Goal: Navigation & Orientation: Locate item on page

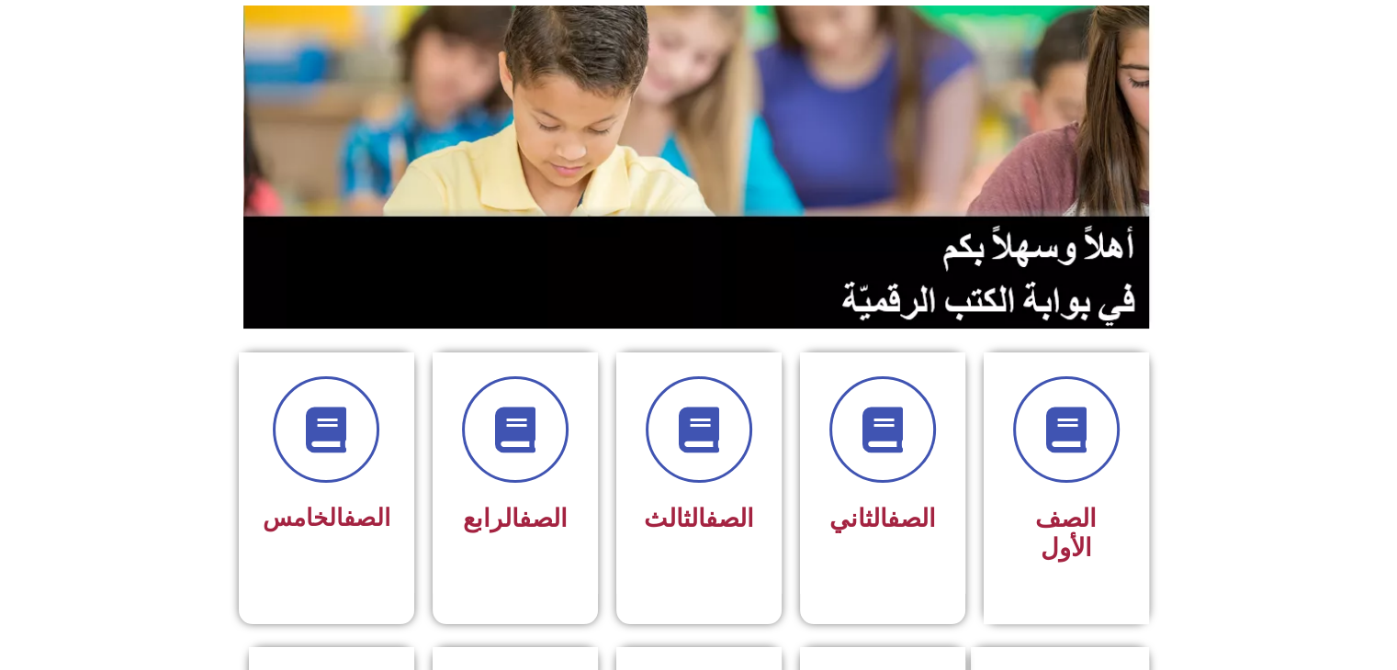
scroll to position [297, 0]
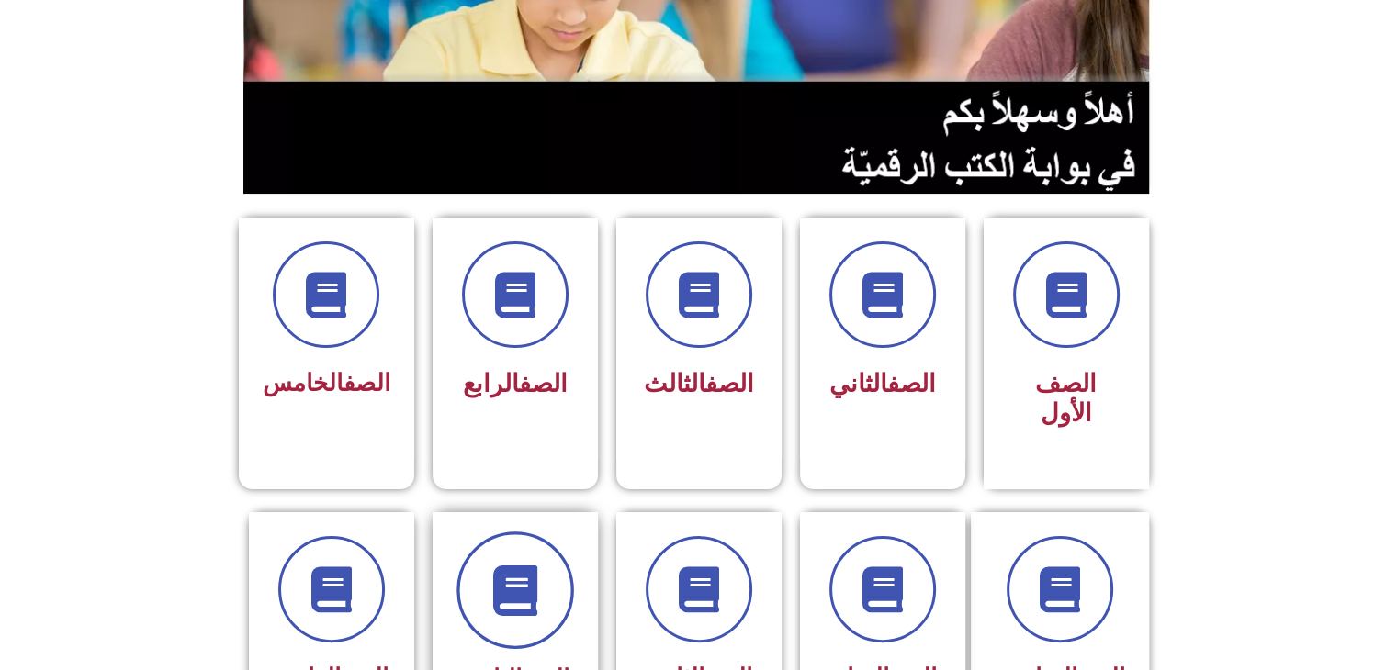
click at [518, 532] on span at bounding box center [515, 591] width 118 height 118
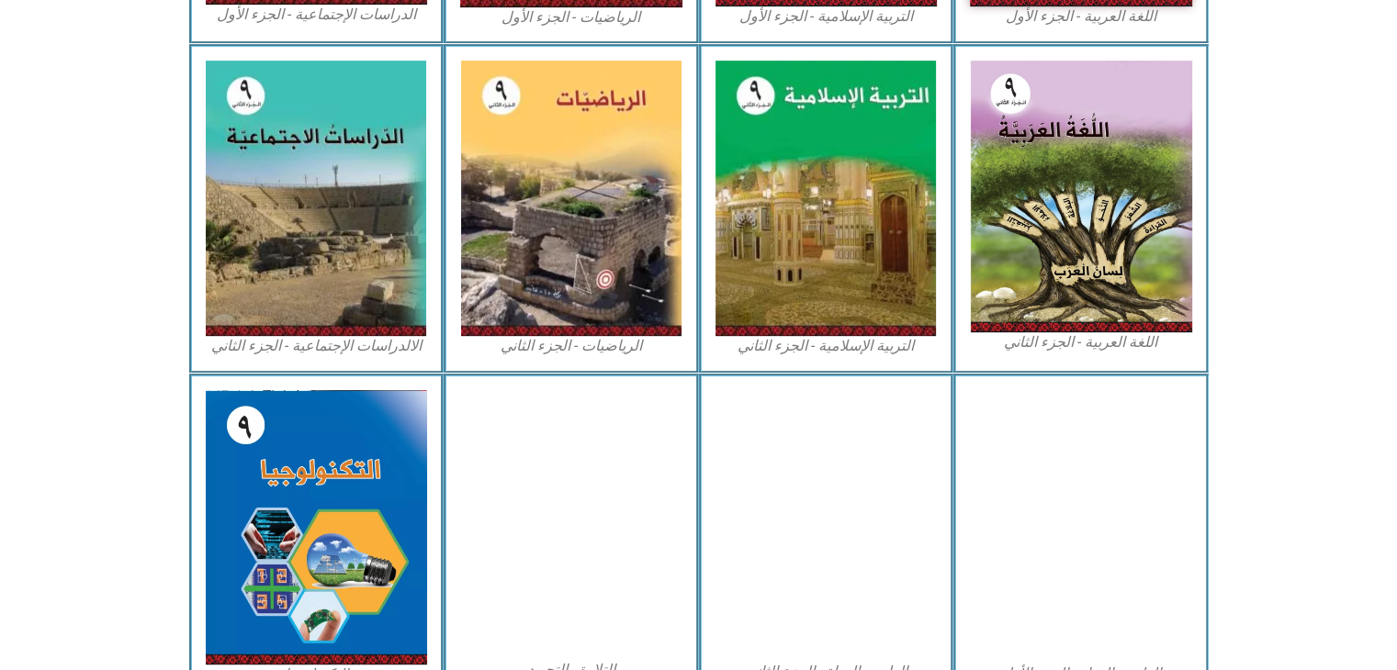
scroll to position [859, 0]
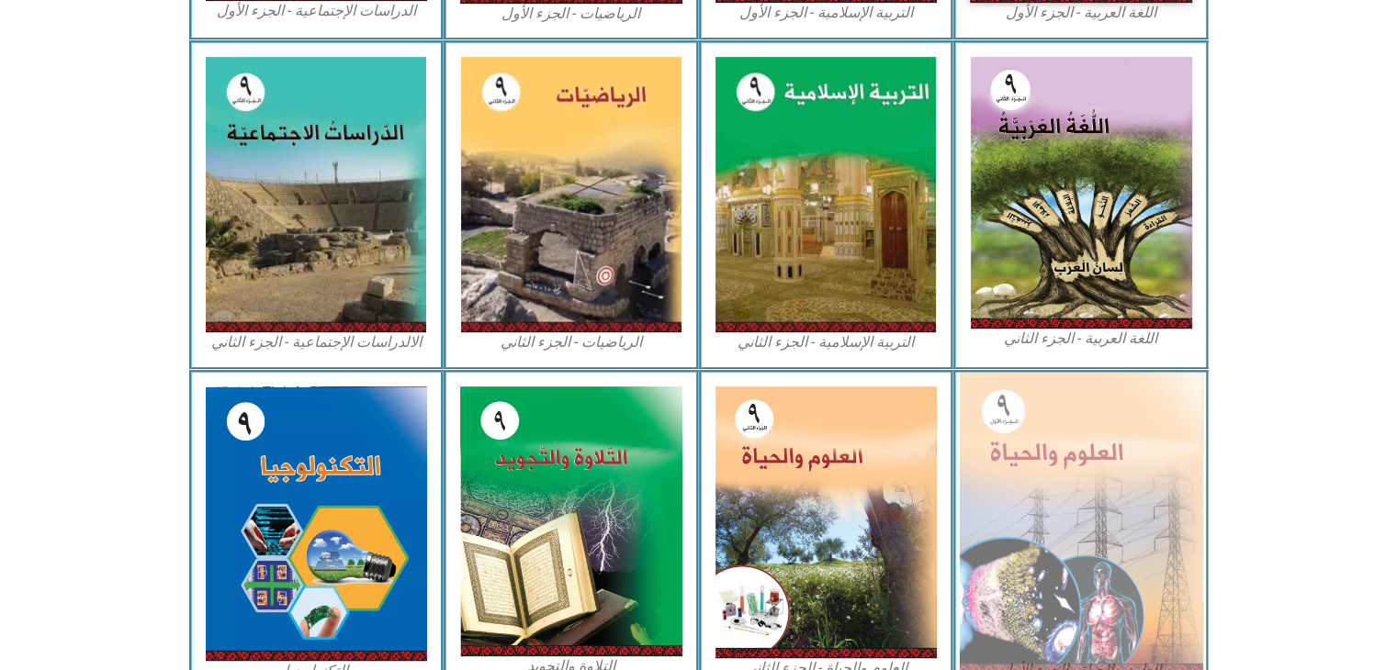
click at [1121, 460] on img at bounding box center [1081, 524] width 244 height 302
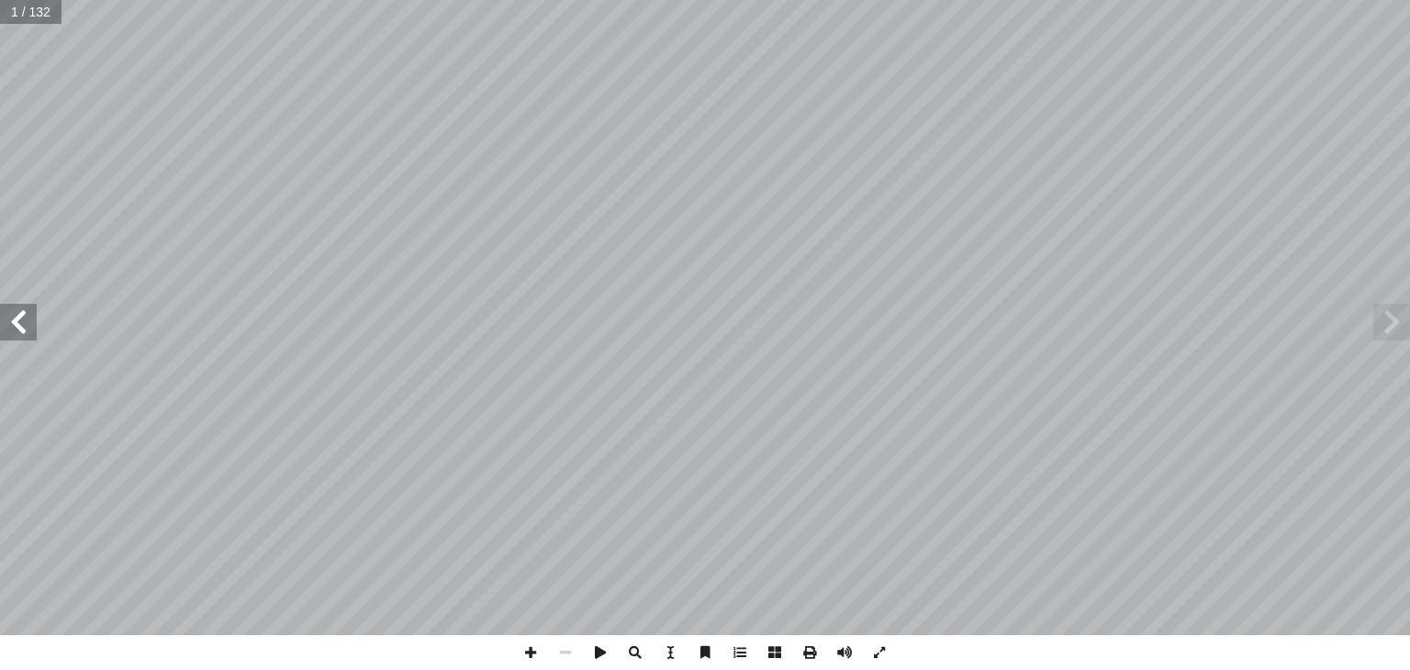
click at [5, 321] on span at bounding box center [18, 322] width 37 height 37
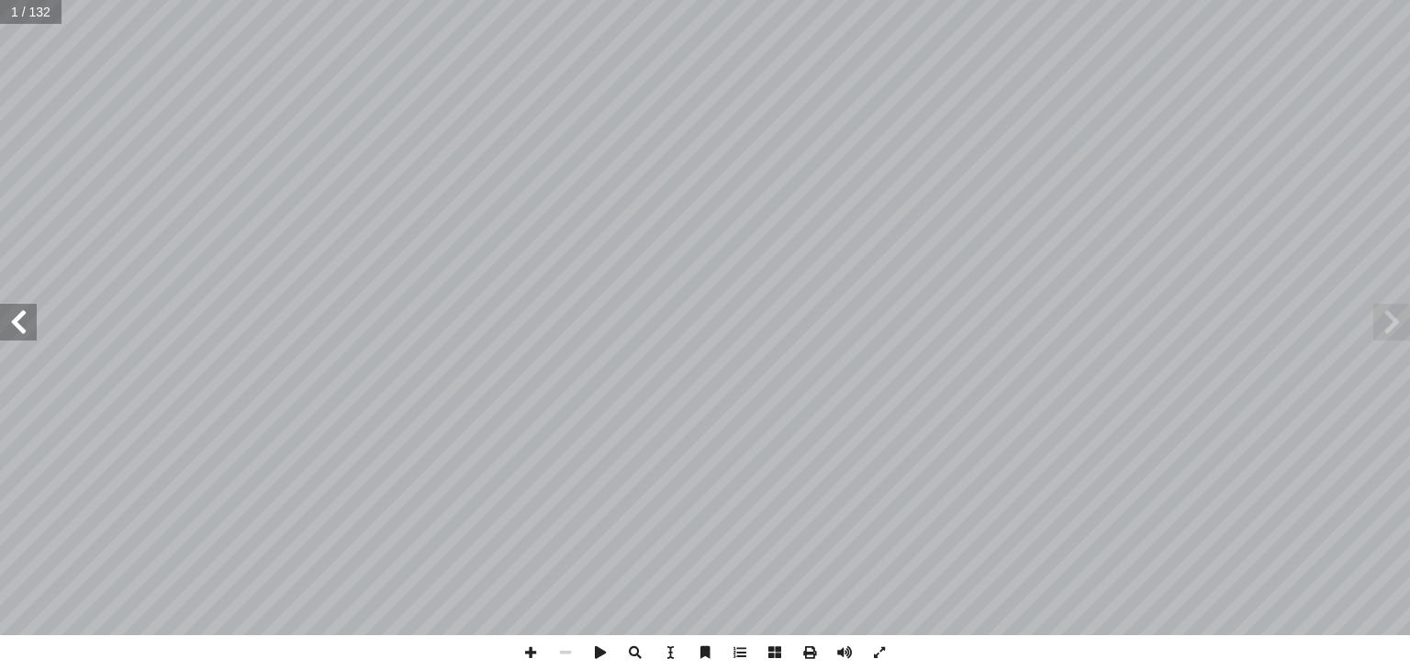
click at [5, 321] on span at bounding box center [18, 322] width 37 height 37
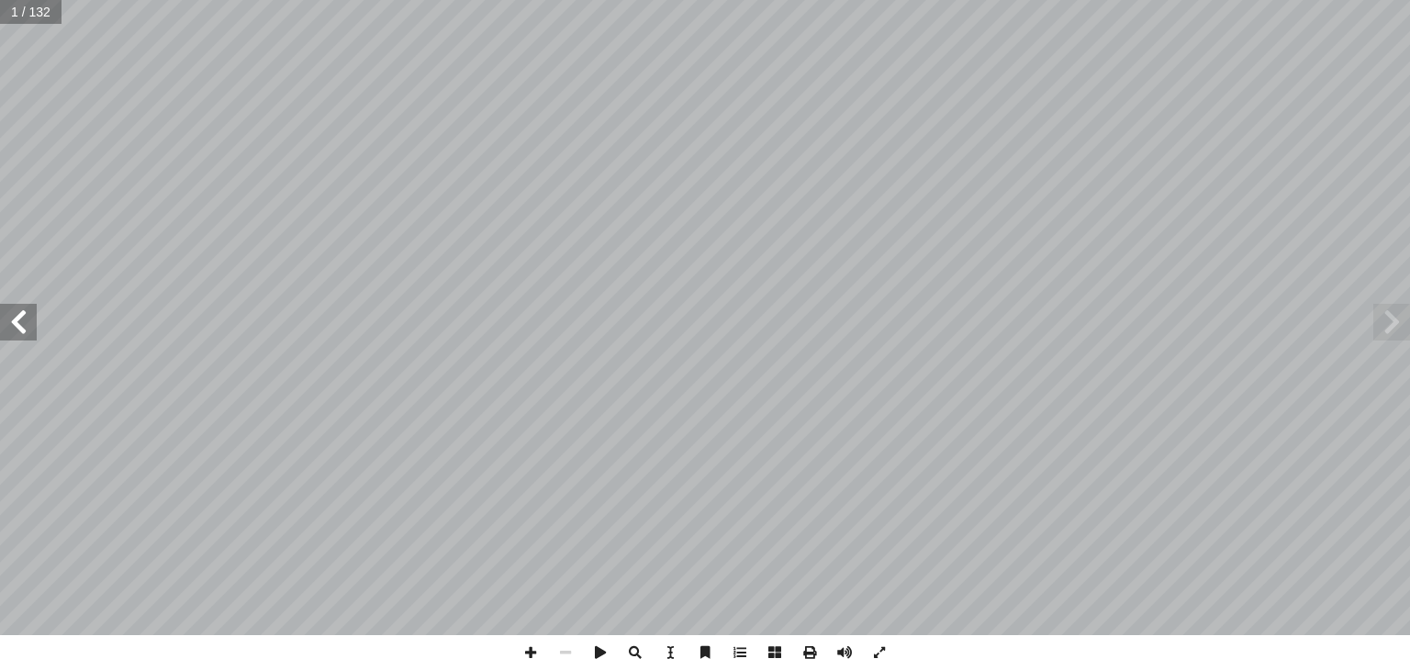
click at [5, 321] on span at bounding box center [18, 322] width 37 height 37
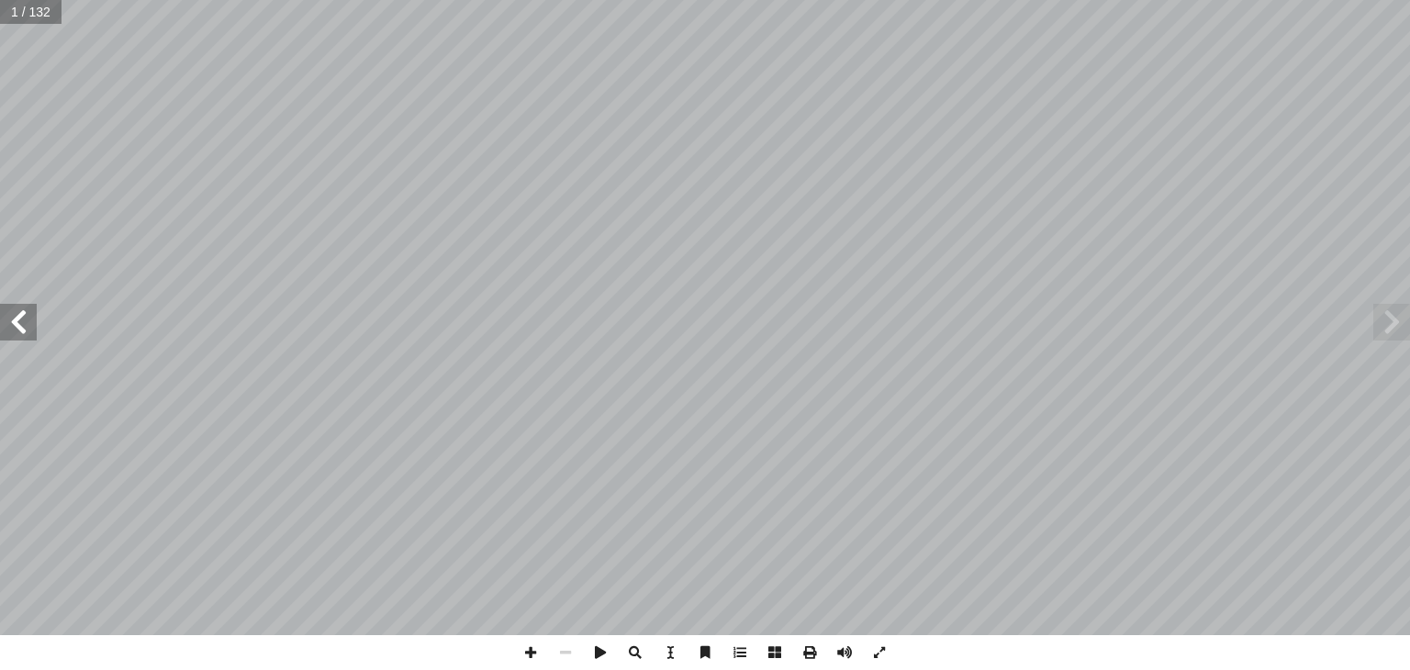
click at [5, 321] on span at bounding box center [18, 322] width 37 height 37
click at [1399, 333] on span at bounding box center [1392, 322] width 37 height 37
click at [1400, 332] on span at bounding box center [1392, 322] width 37 height 37
click at [9, 334] on span at bounding box center [18, 322] width 37 height 37
click at [17, 328] on span at bounding box center [18, 322] width 37 height 37
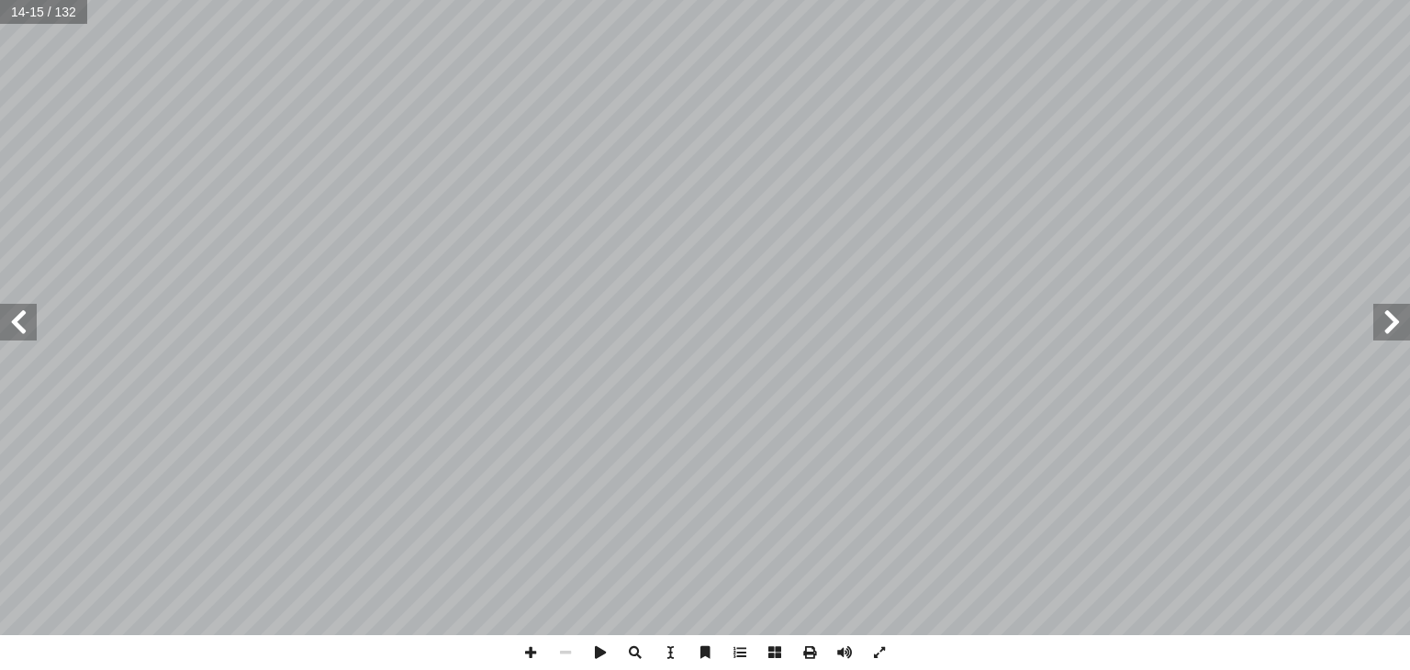
click at [17, 328] on span at bounding box center [18, 322] width 37 height 37
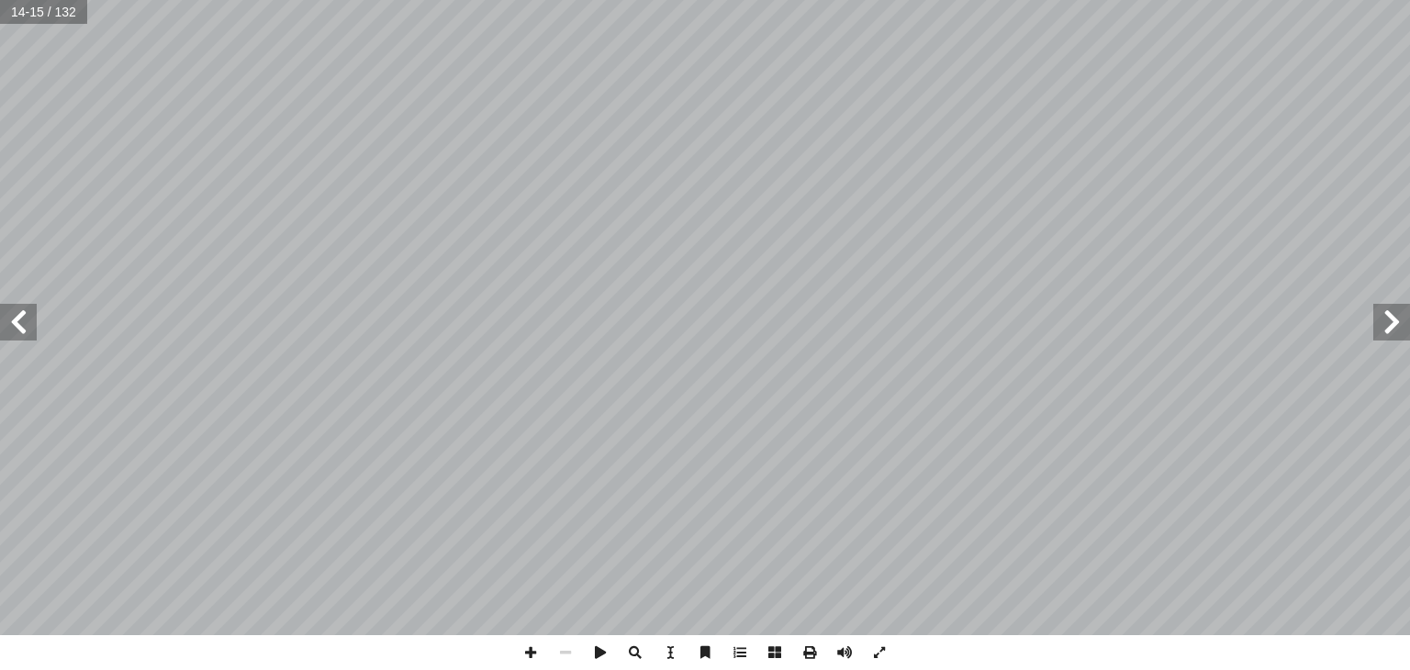
click at [17, 328] on span at bounding box center [18, 322] width 37 height 37
click at [18, 329] on span at bounding box center [18, 322] width 37 height 37
click at [24, 309] on span at bounding box center [18, 322] width 37 height 37
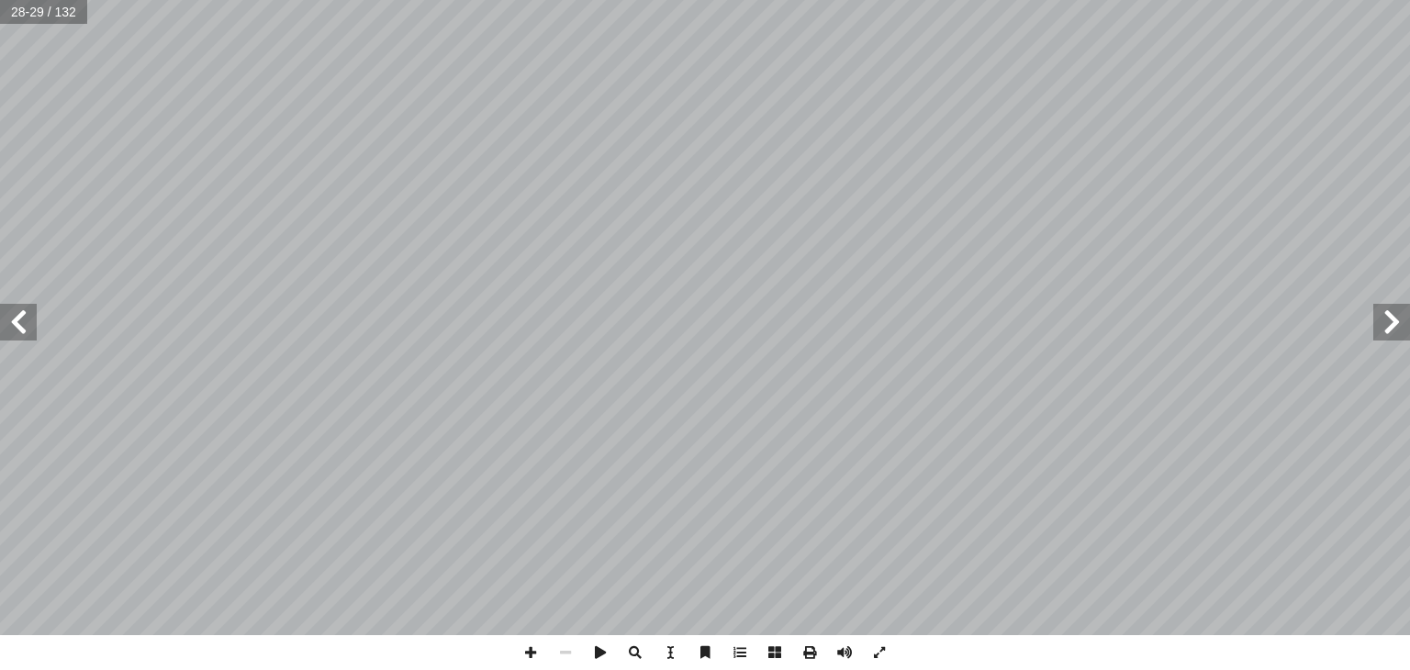
click at [24, 309] on span at bounding box center [18, 322] width 37 height 37
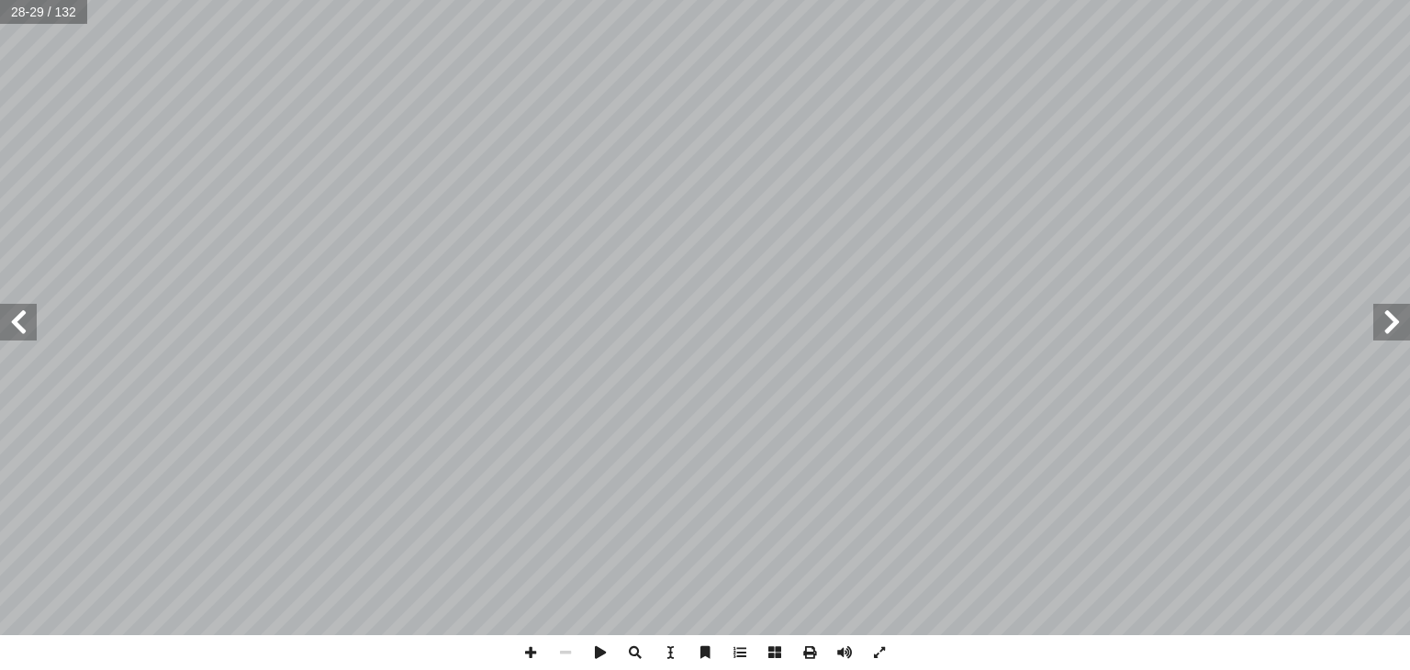
click at [24, 309] on span at bounding box center [18, 322] width 37 height 37
click at [1400, 322] on span at bounding box center [1392, 322] width 37 height 37
click at [1400, 321] on span at bounding box center [1392, 322] width 37 height 37
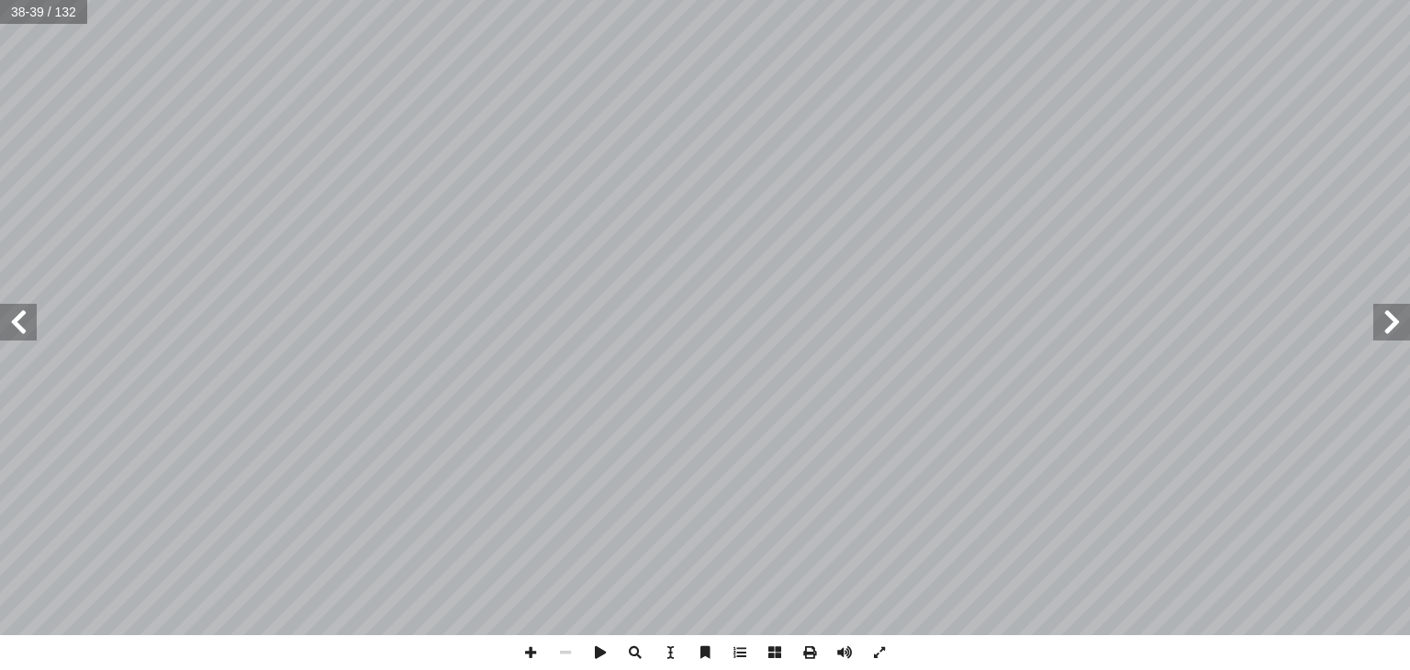
click at [1408, 315] on span at bounding box center [1392, 322] width 37 height 37
click at [881, 647] on span at bounding box center [879, 652] width 35 height 35
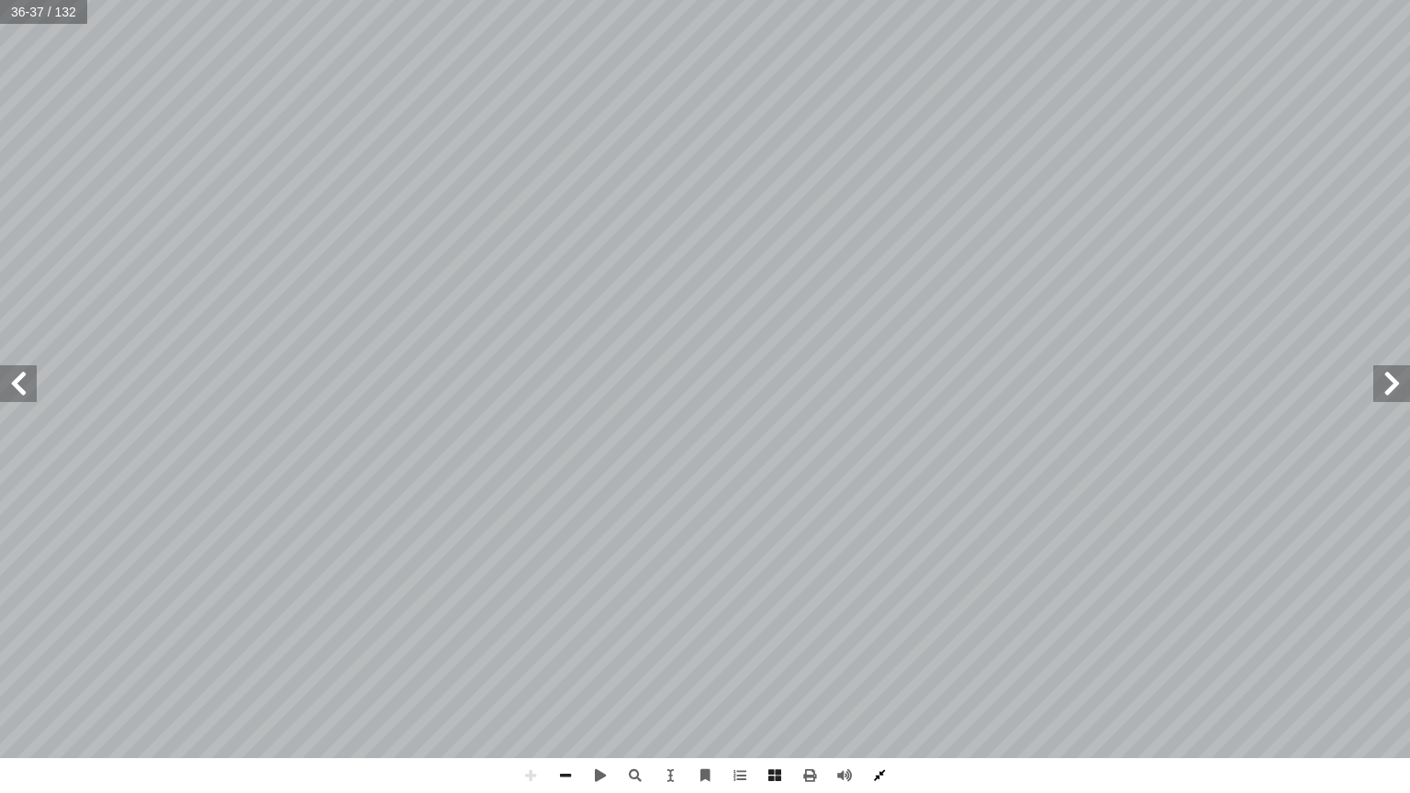
click at [878, 669] on span at bounding box center [879, 775] width 35 height 35
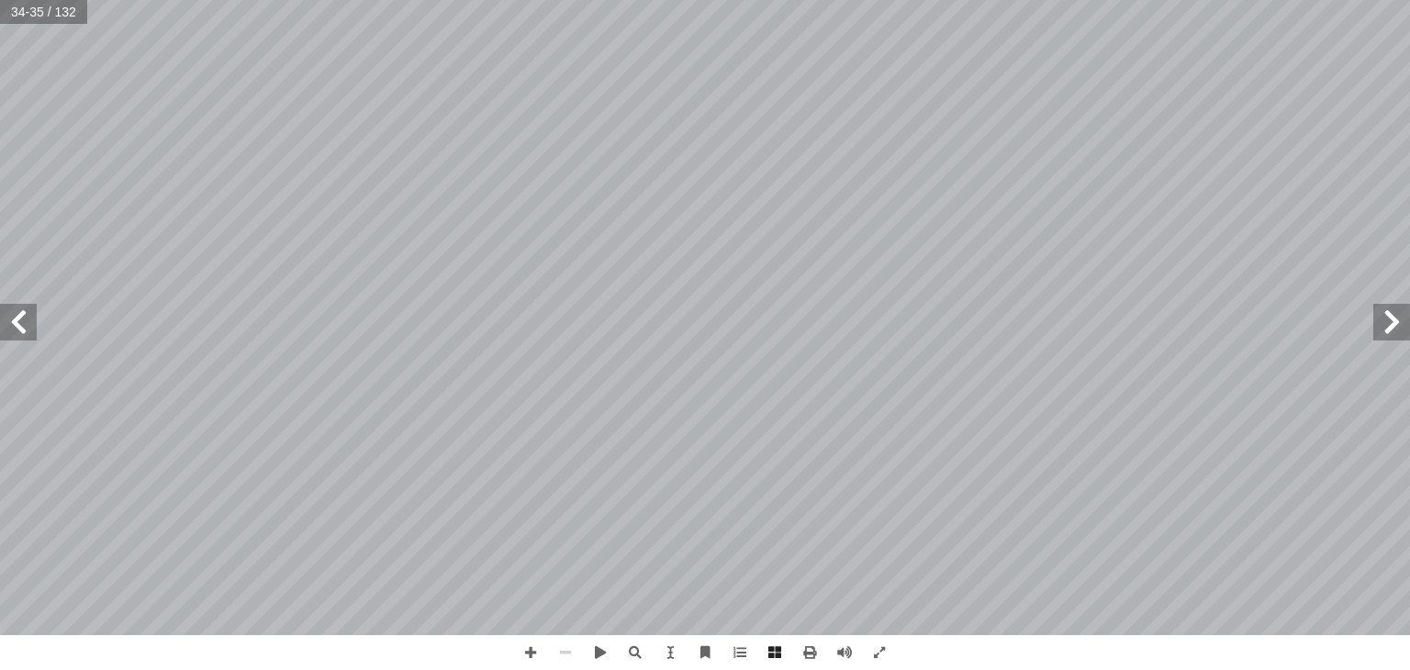
click at [20, 312] on span at bounding box center [18, 322] width 37 height 37
click at [28, 320] on span at bounding box center [18, 322] width 37 height 37
